Goal: Check status: Check status

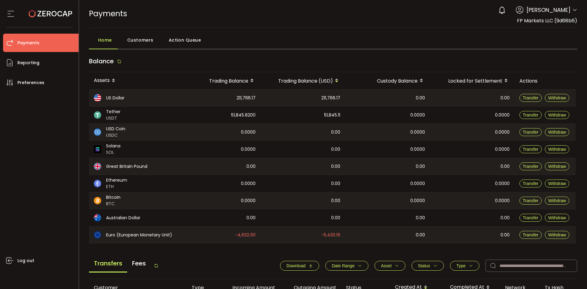
scroll to position [168, 0]
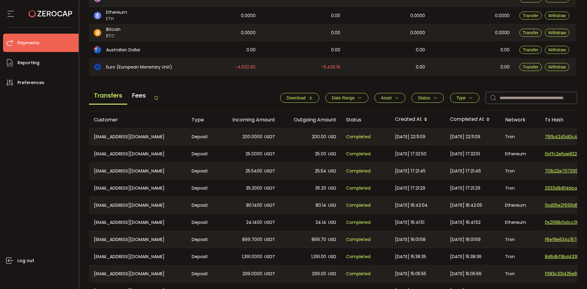
click at [420, 97] on span "Status" at bounding box center [424, 97] width 12 height 5
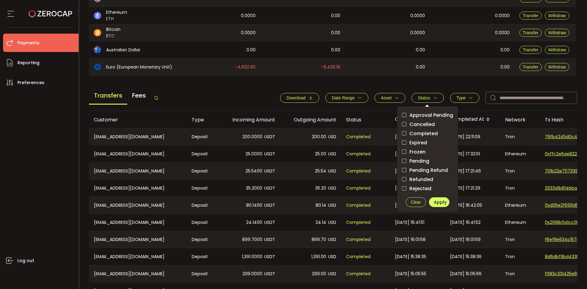
click at [403, 161] on span "checkbox-group" at bounding box center [404, 161] width 4 height 4
click at [435, 202] on span "Apply" at bounding box center [440, 202] width 13 height 6
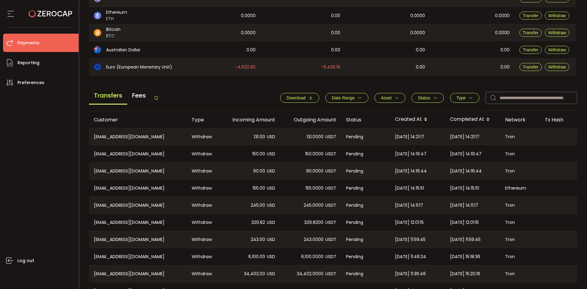
scroll to position [207, 0]
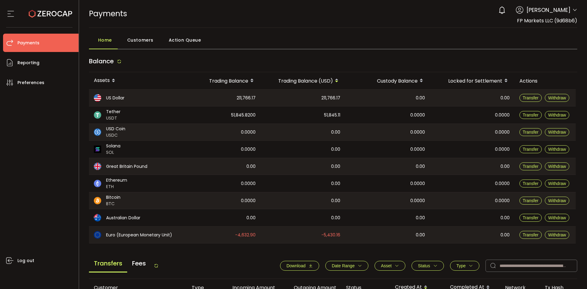
scroll to position [207, 0]
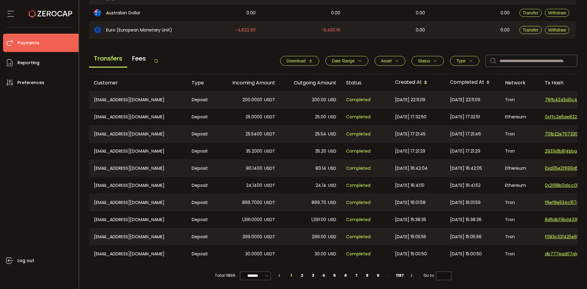
click at [427, 60] on span "Status" at bounding box center [424, 60] width 12 height 5
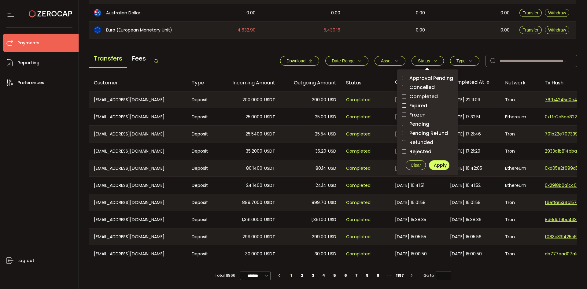
click at [404, 123] on span "checkbox-group" at bounding box center [404, 124] width 4 height 4
click at [436, 164] on span "Apply" at bounding box center [440, 165] width 13 height 6
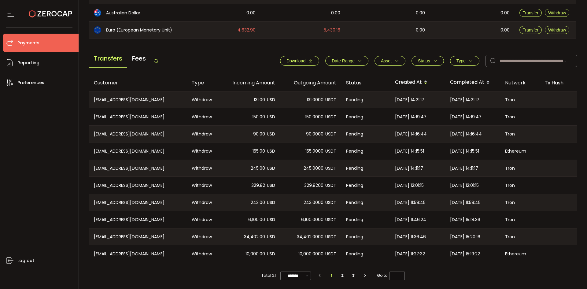
click at [513, 277] on div "Total 21 ******* 10/page 20/page 50/page 100/page 1 2 3 Go to *" at bounding box center [333, 272] width 488 height 20
click at [342, 274] on li "2" at bounding box center [342, 275] width 11 height 9
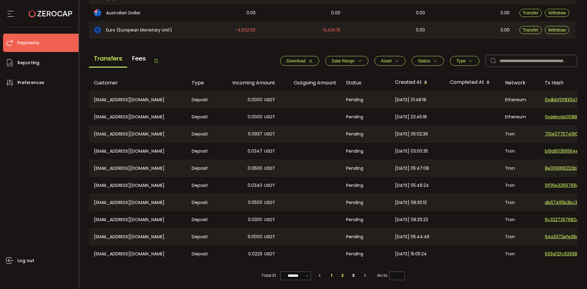
click at [333, 275] on li "1" at bounding box center [331, 275] width 11 height 9
type input "*"
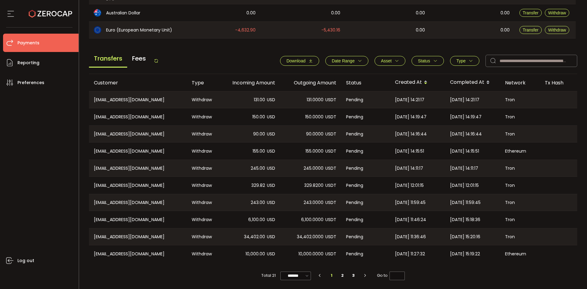
click at [375, 273] on div "Total 21 ******* 10/page 20/page 50/page 100/page 1 2 3 Go to *" at bounding box center [333, 272] width 488 height 20
